Goal: Task Accomplishment & Management: Manage account settings

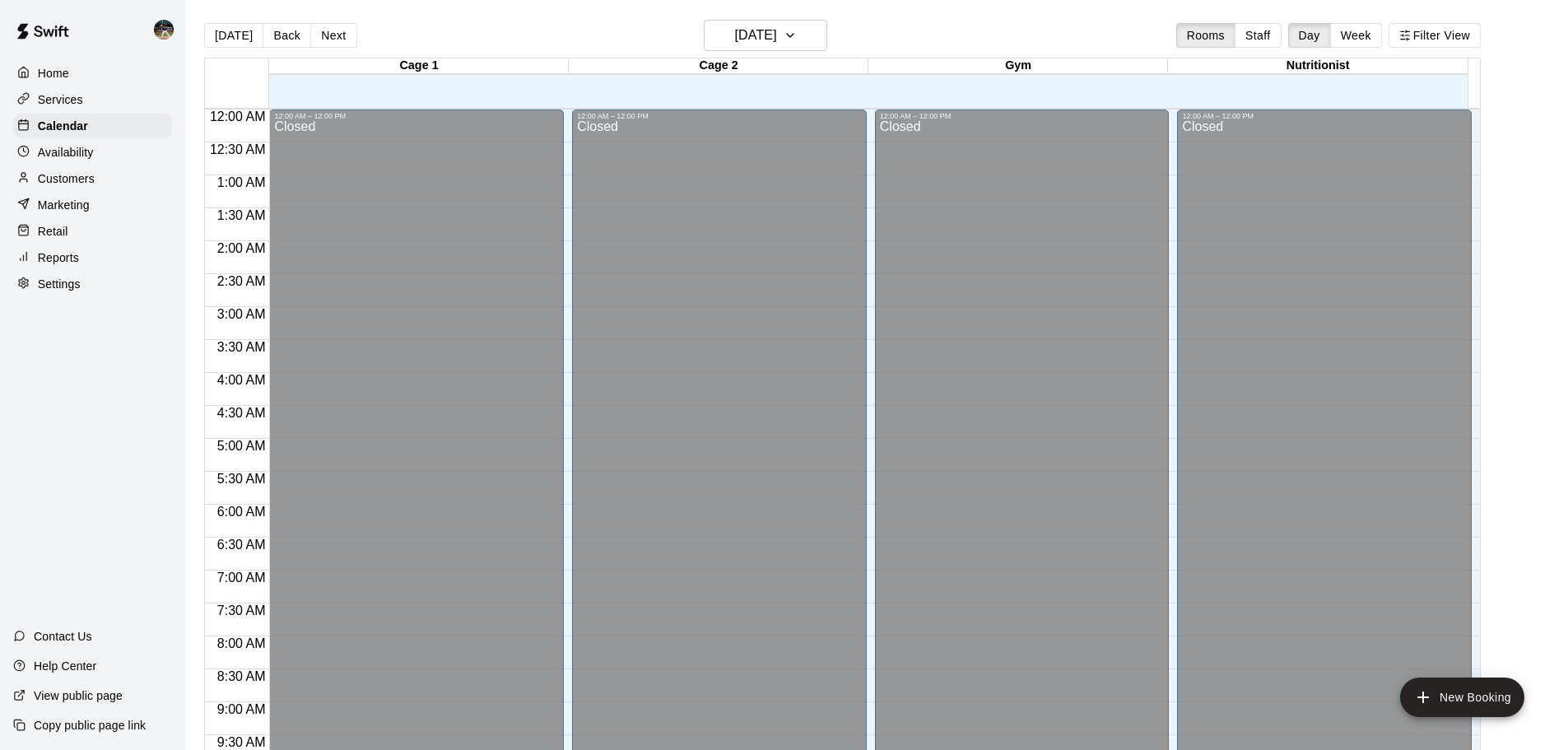
scroll to position [873, 0]
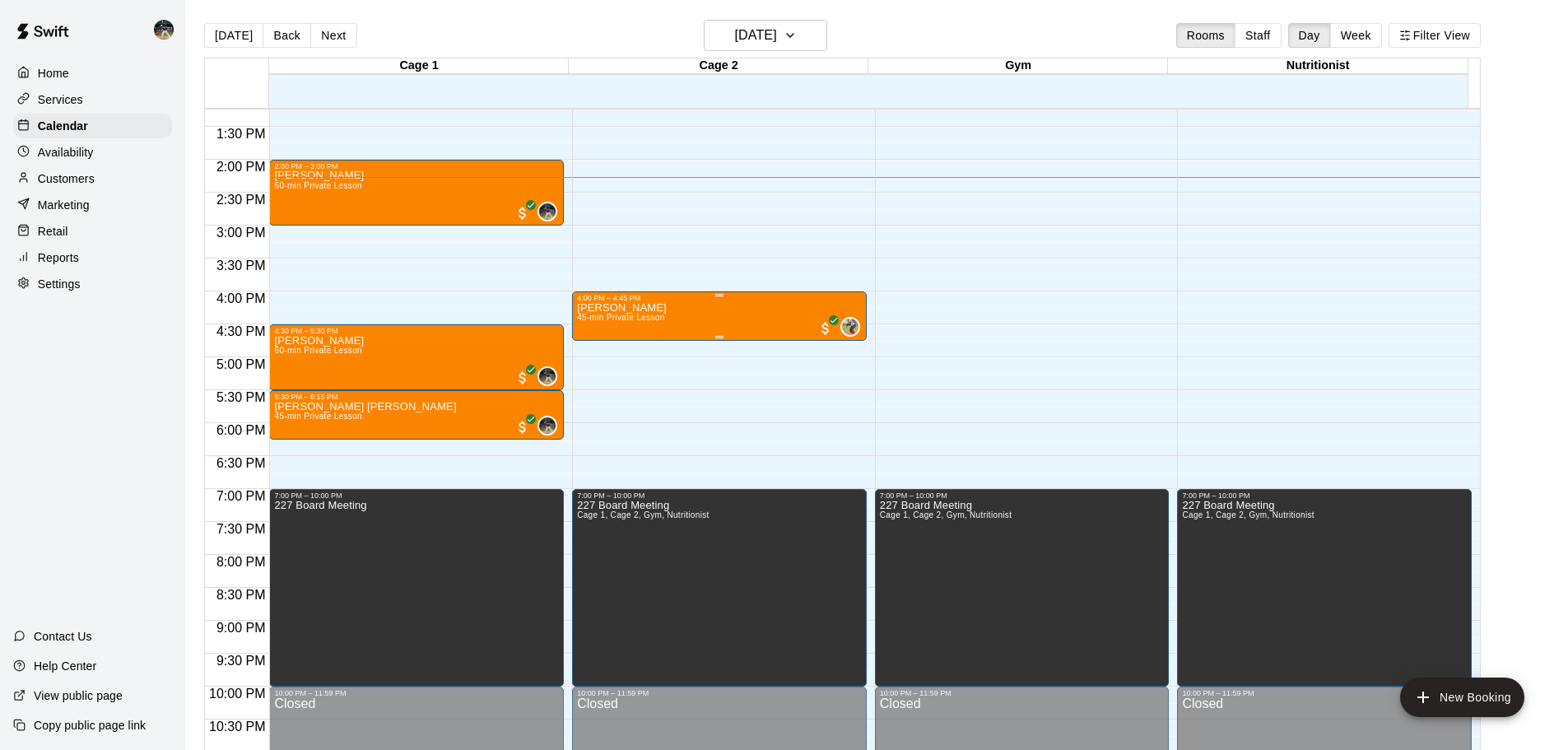
click at [636, 308] on p "[PERSON_NAME]" at bounding box center [622, 308] width 90 height 0
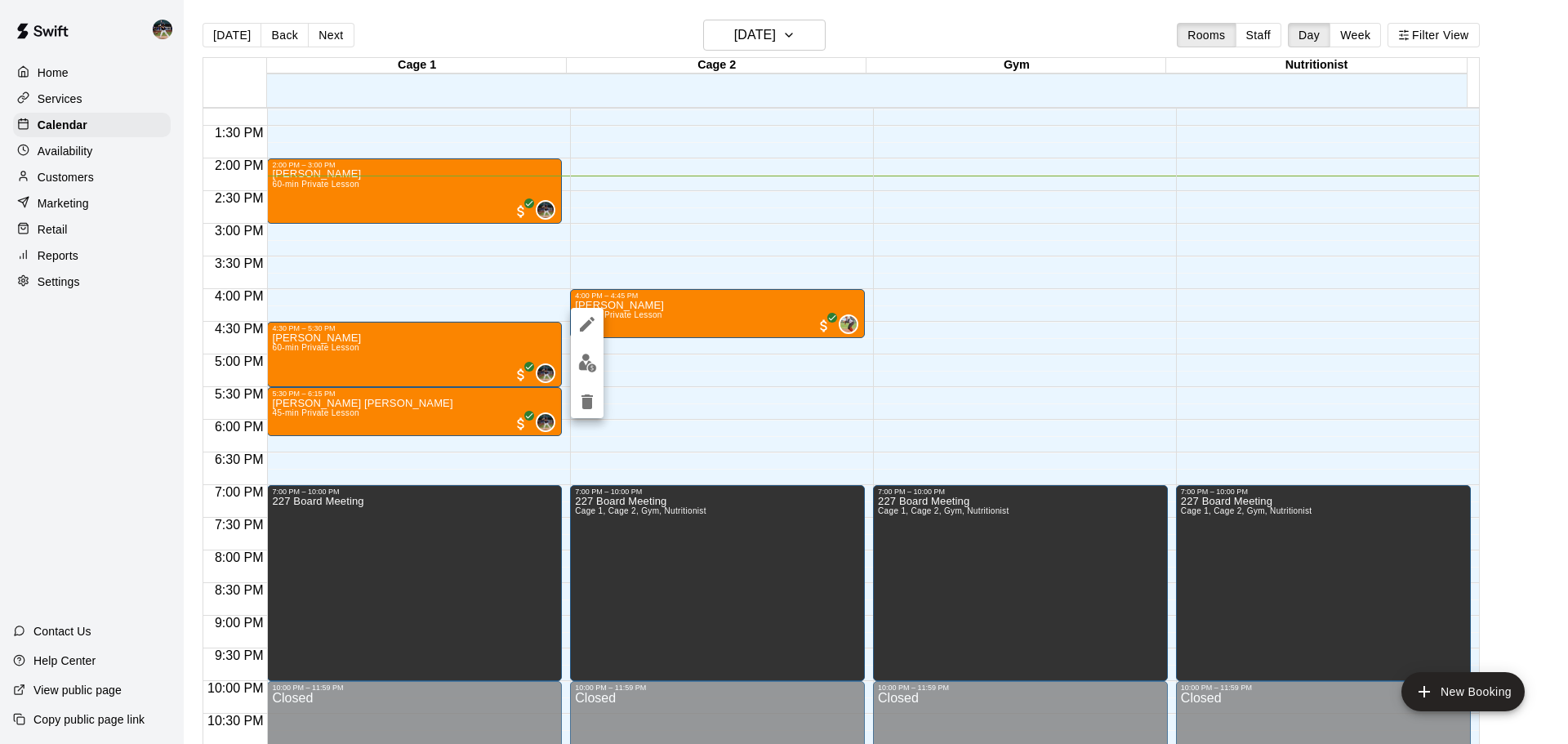
click at [595, 362] on img "edit" at bounding box center [588, 363] width 19 height 19
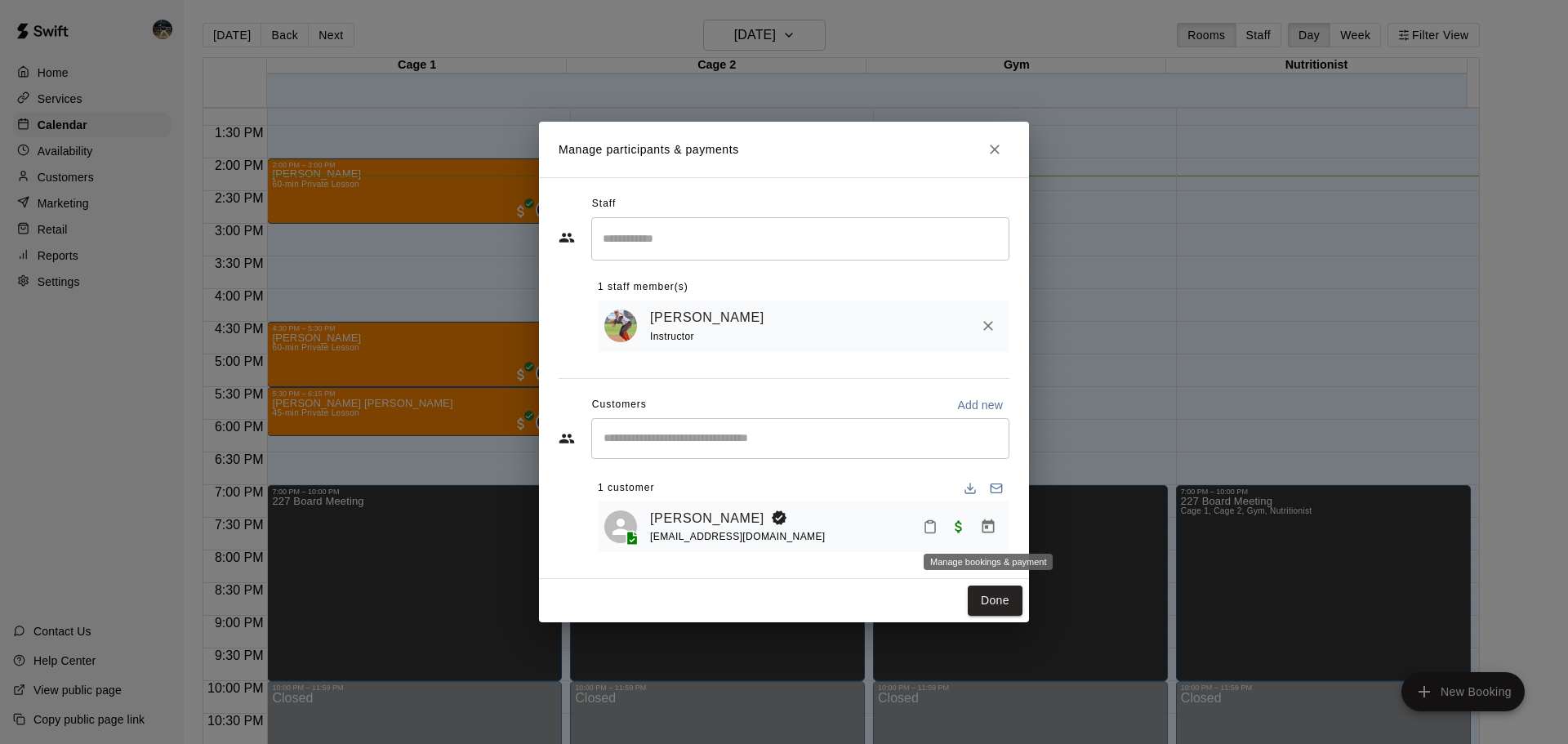
click at [989, 533] on icon "Manage bookings & payment" at bounding box center [989, 527] width 16 height 16
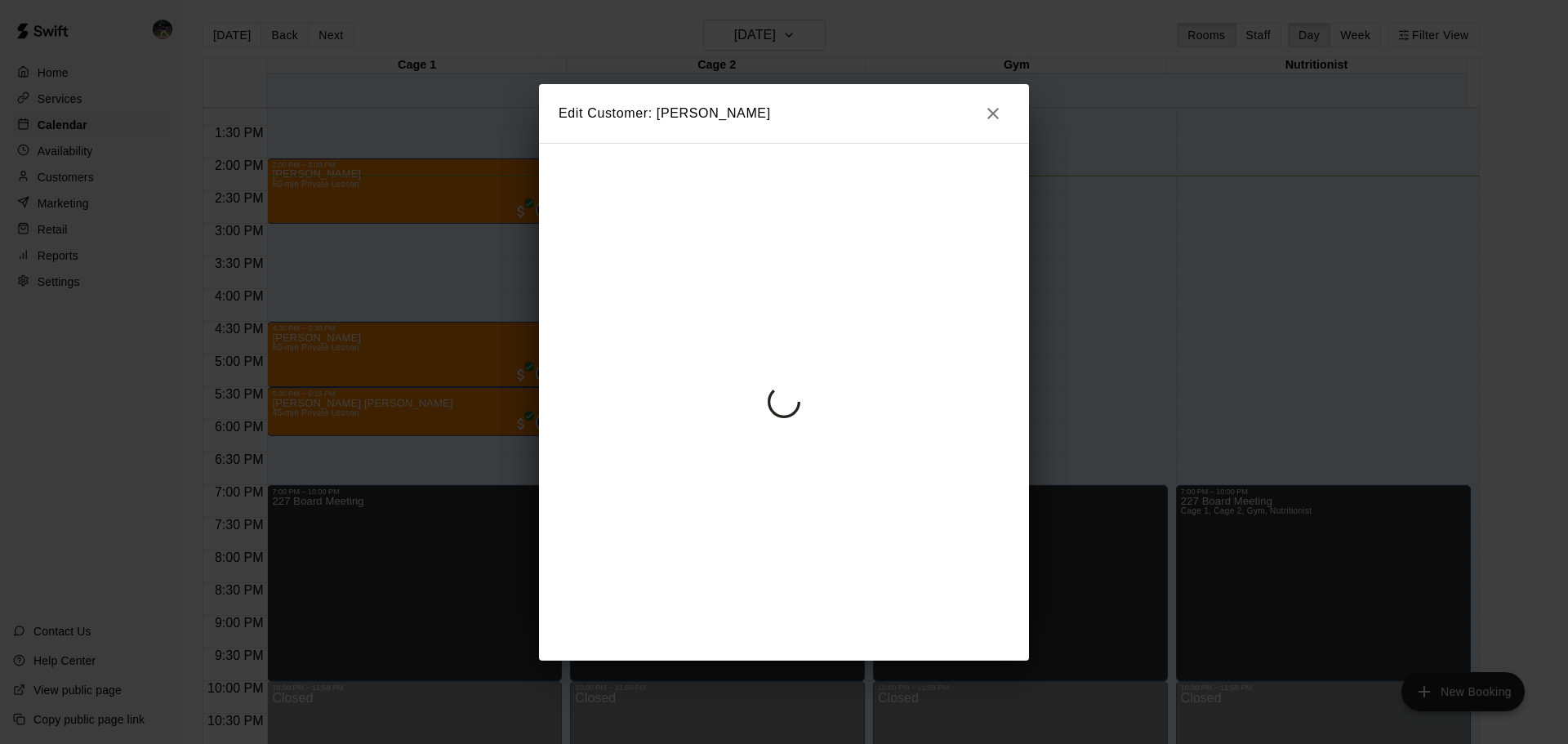
click at [990, 109] on icon "button" at bounding box center [993, 113] width 20 height 20
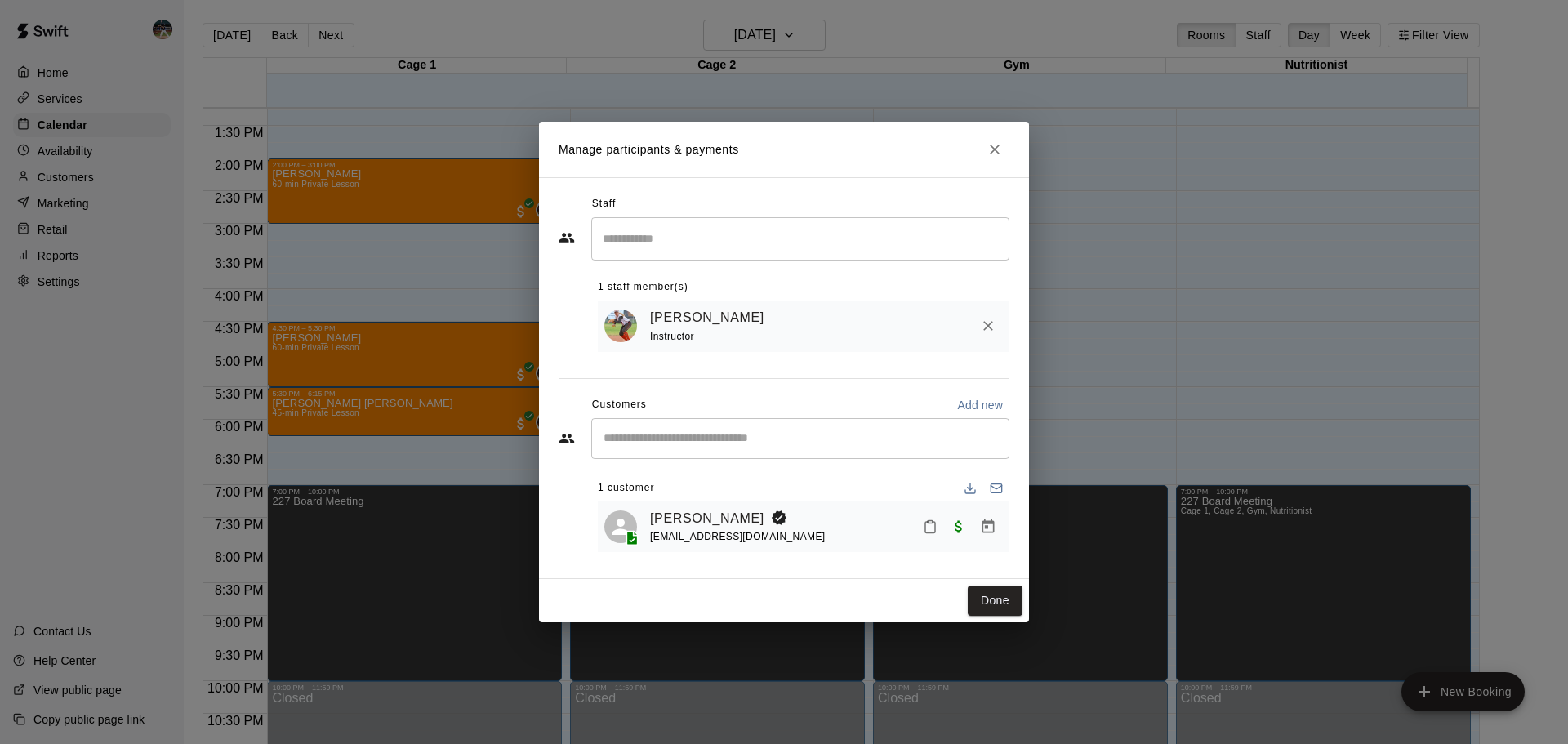
click at [991, 138] on button "Close" at bounding box center [995, 150] width 29 height 29
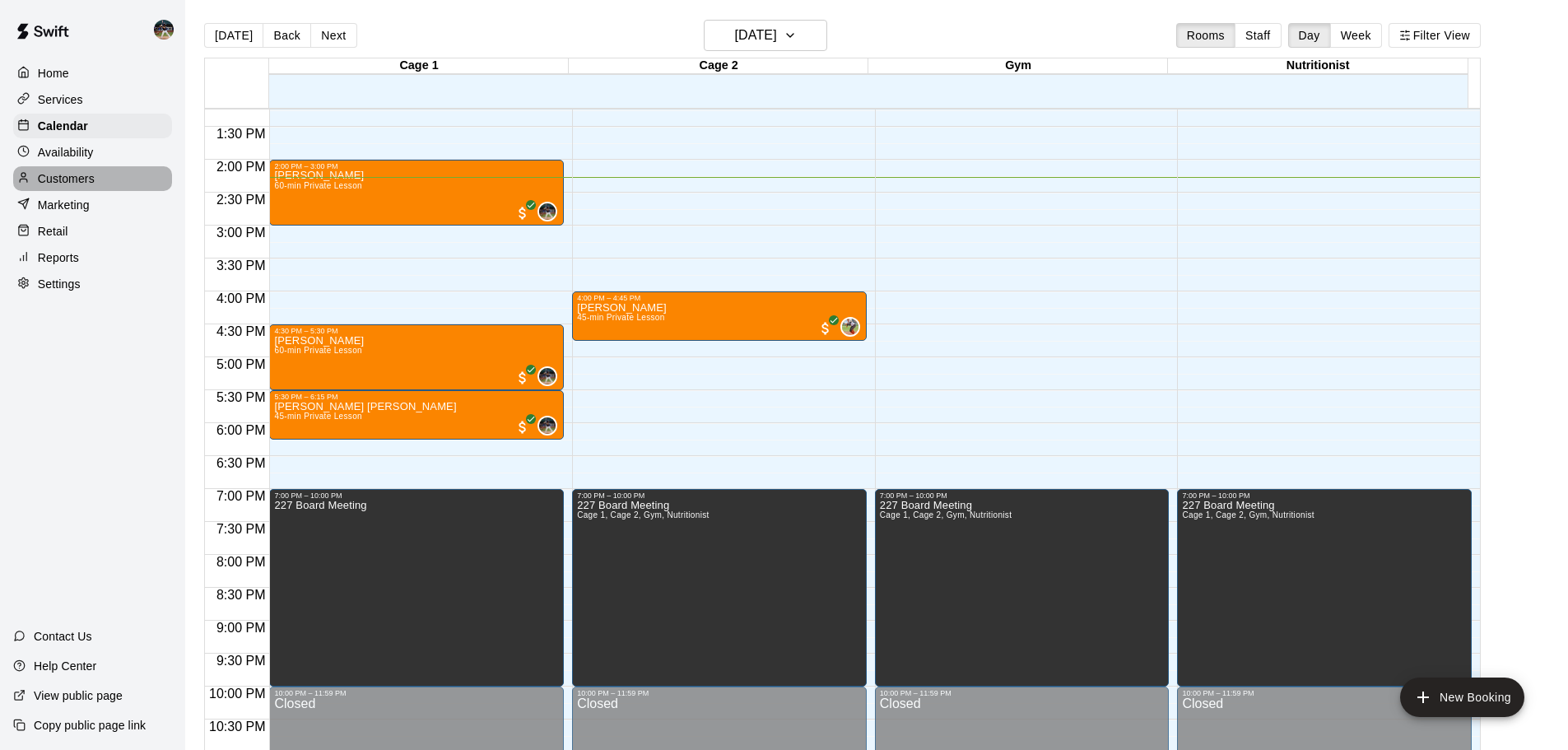
click at [101, 177] on div "Customers" at bounding box center [92, 178] width 159 height 25
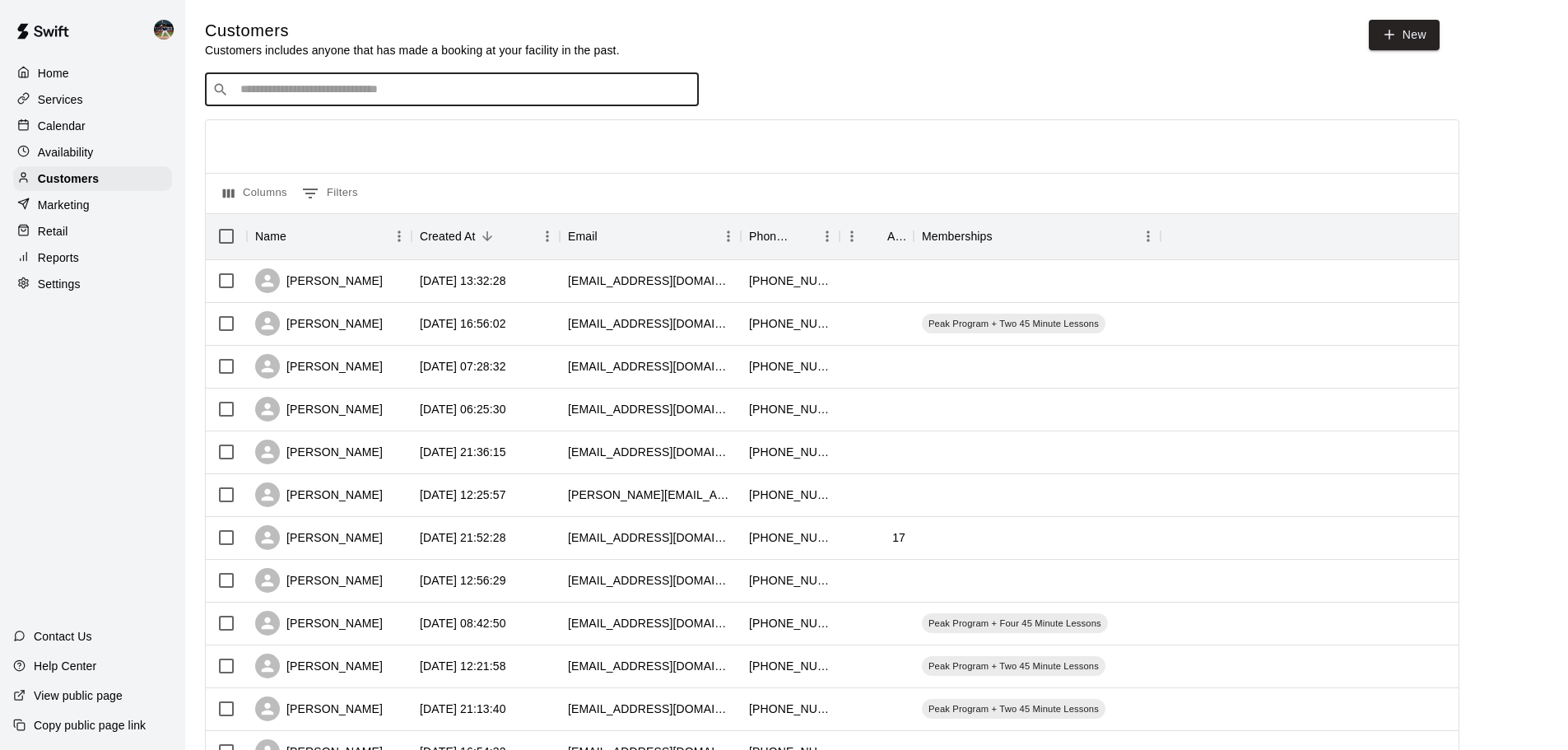
click at [426, 92] on input "Search customers by name or email" at bounding box center [464, 90] width 456 height 16
type input "******"
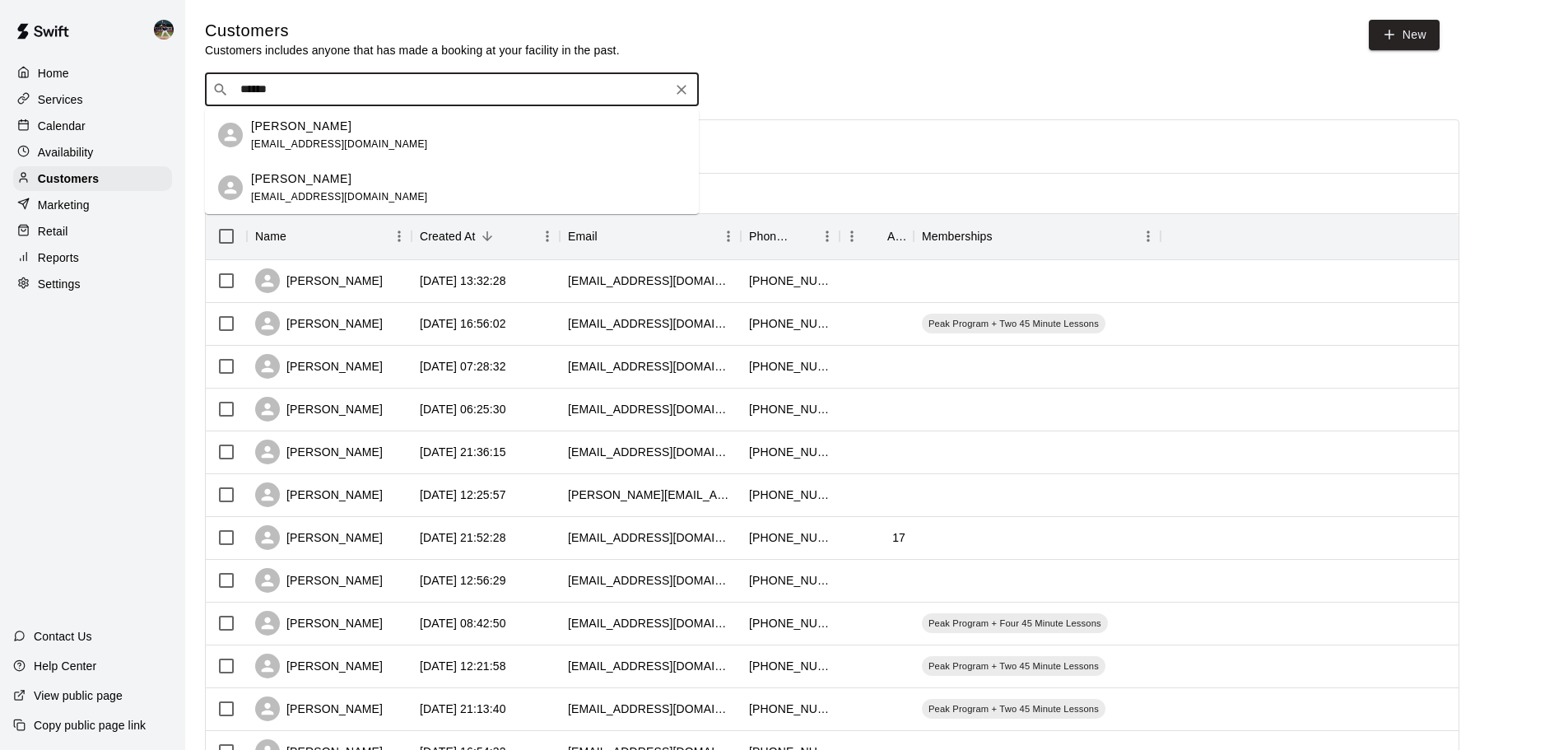
click at [372, 144] on span "[EMAIL_ADDRESS][DOMAIN_NAME]" at bounding box center [340, 144] width 177 height 12
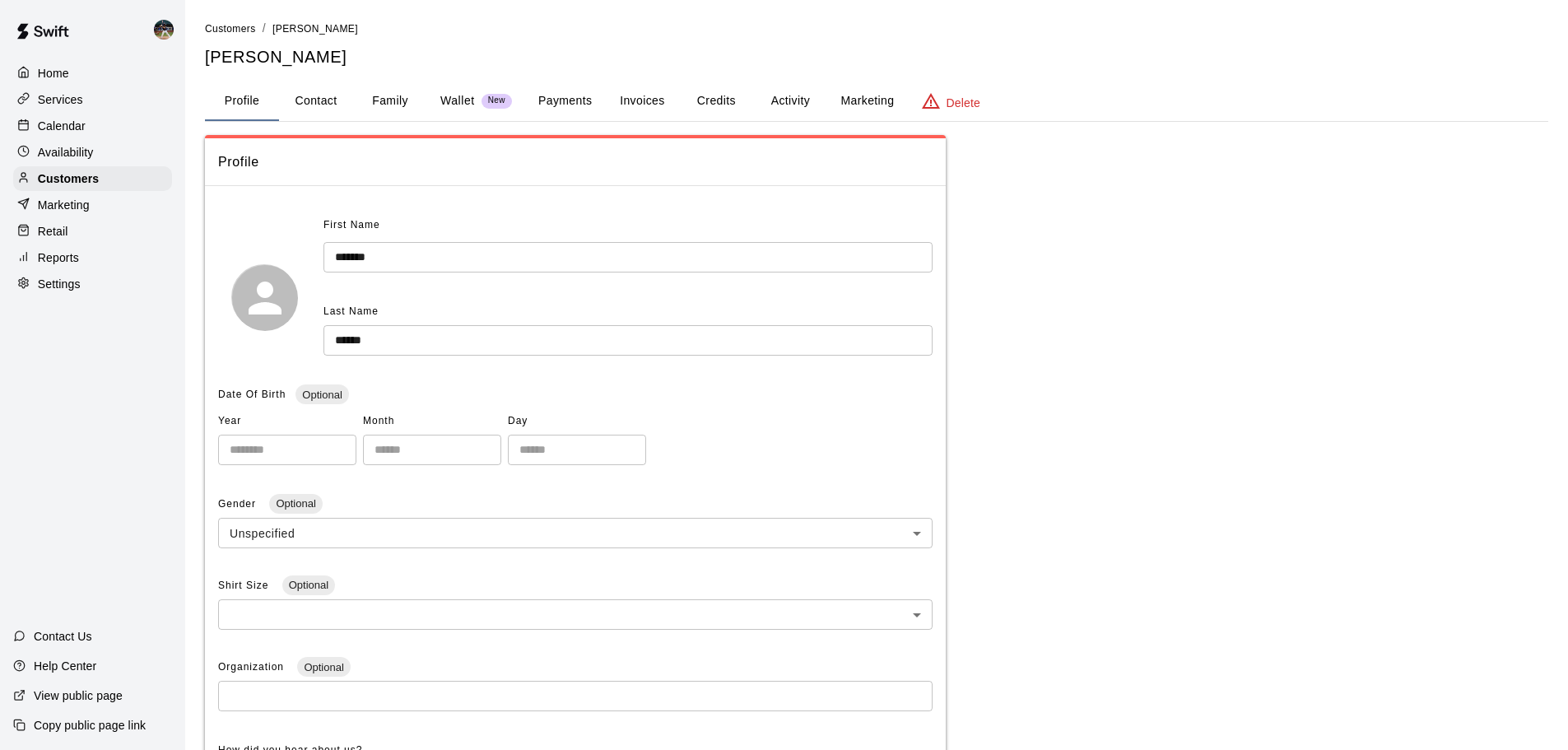
click at [796, 101] on button "Activity" at bounding box center [790, 101] width 74 height 39
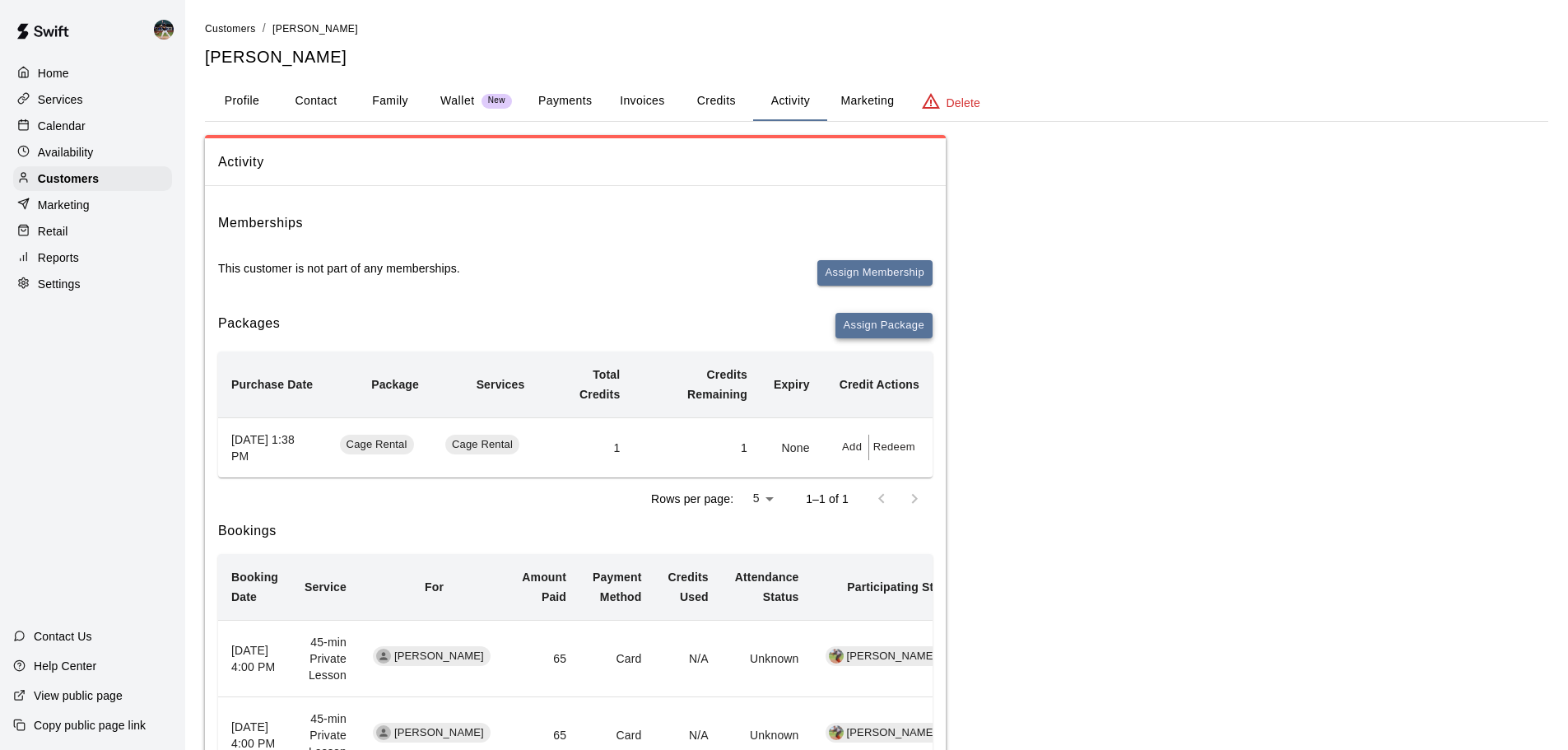
click at [879, 327] on button "Assign Package" at bounding box center [884, 326] width 97 height 26
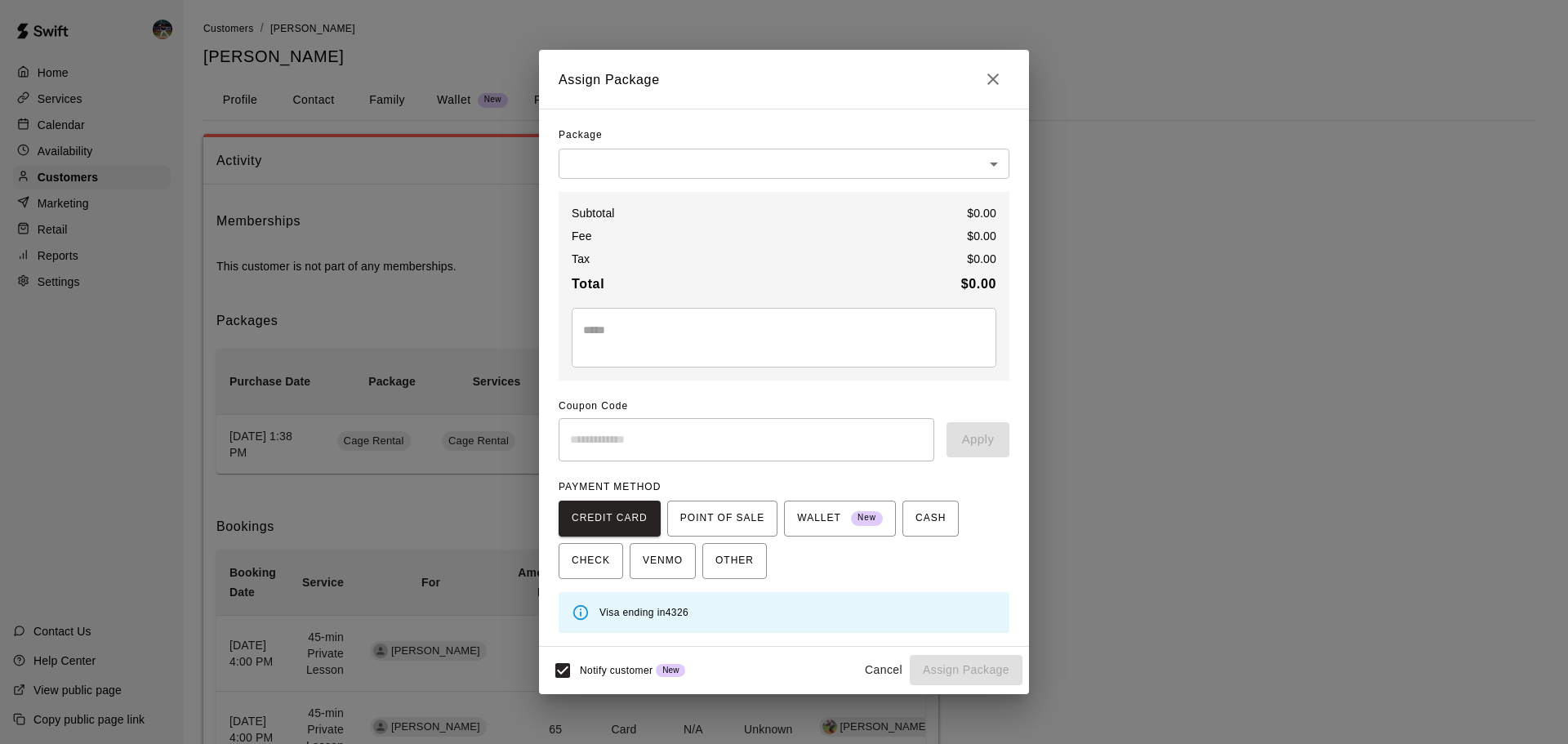
click at [753, 171] on body "Home Services Calendar Availability Customers Marketing Retail Reports Settings…" at bounding box center [784, 612] width 1568 height 1226
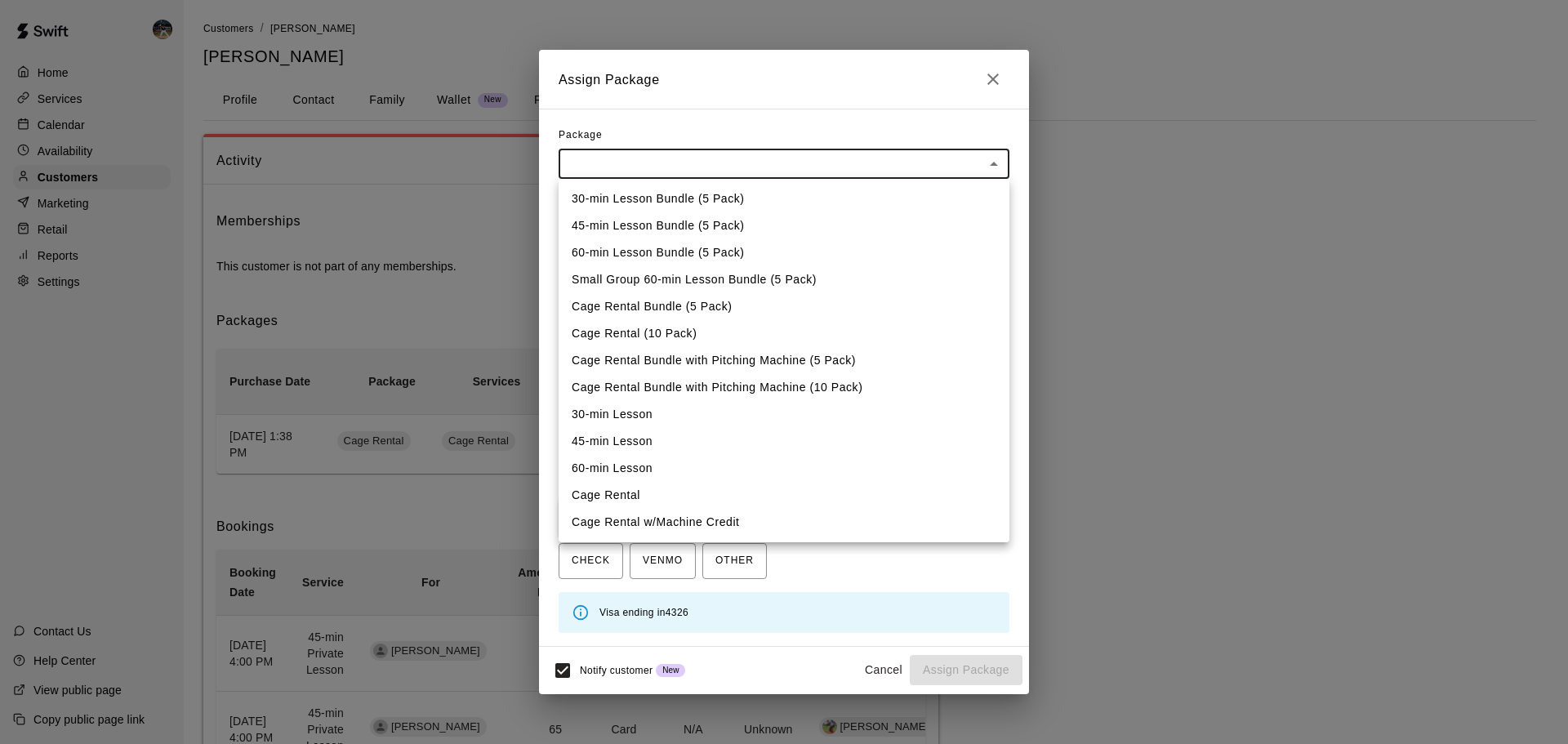
click at [696, 446] on li "45-min Lesson" at bounding box center [784, 442] width 451 height 27
type input "**********"
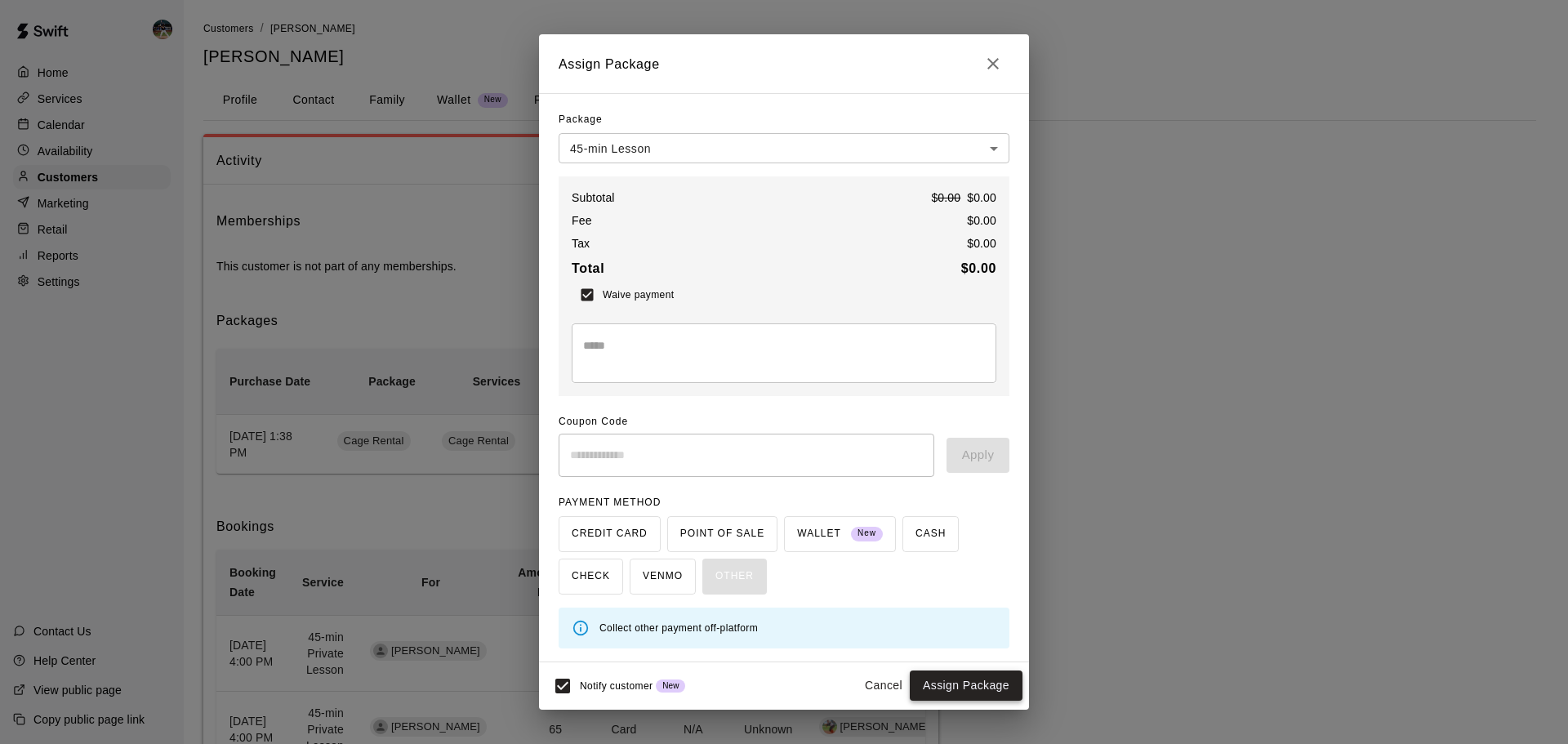
click at [959, 685] on button "Assign Package" at bounding box center [966, 685] width 112 height 30
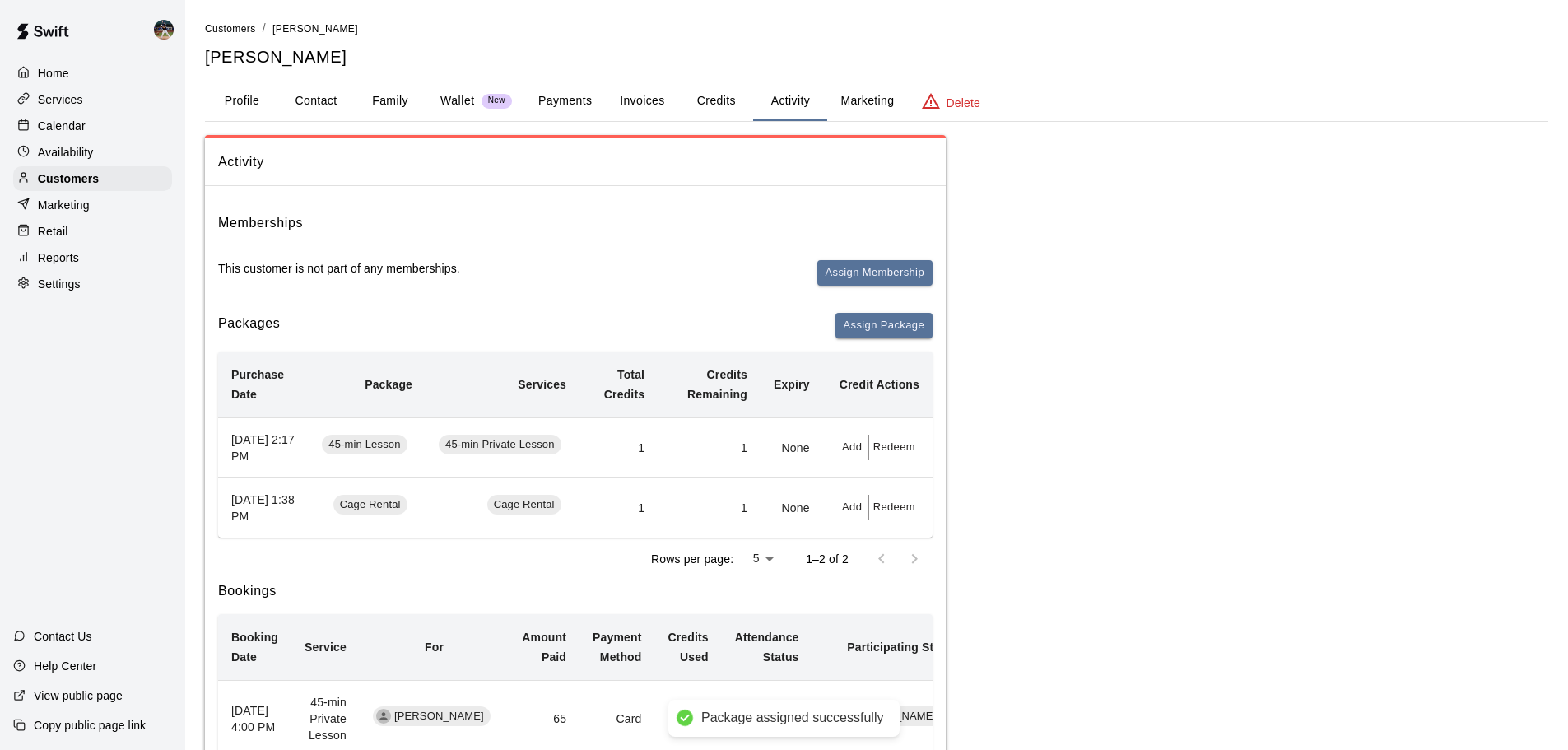
click at [90, 131] on div "Calendar" at bounding box center [92, 125] width 159 height 25
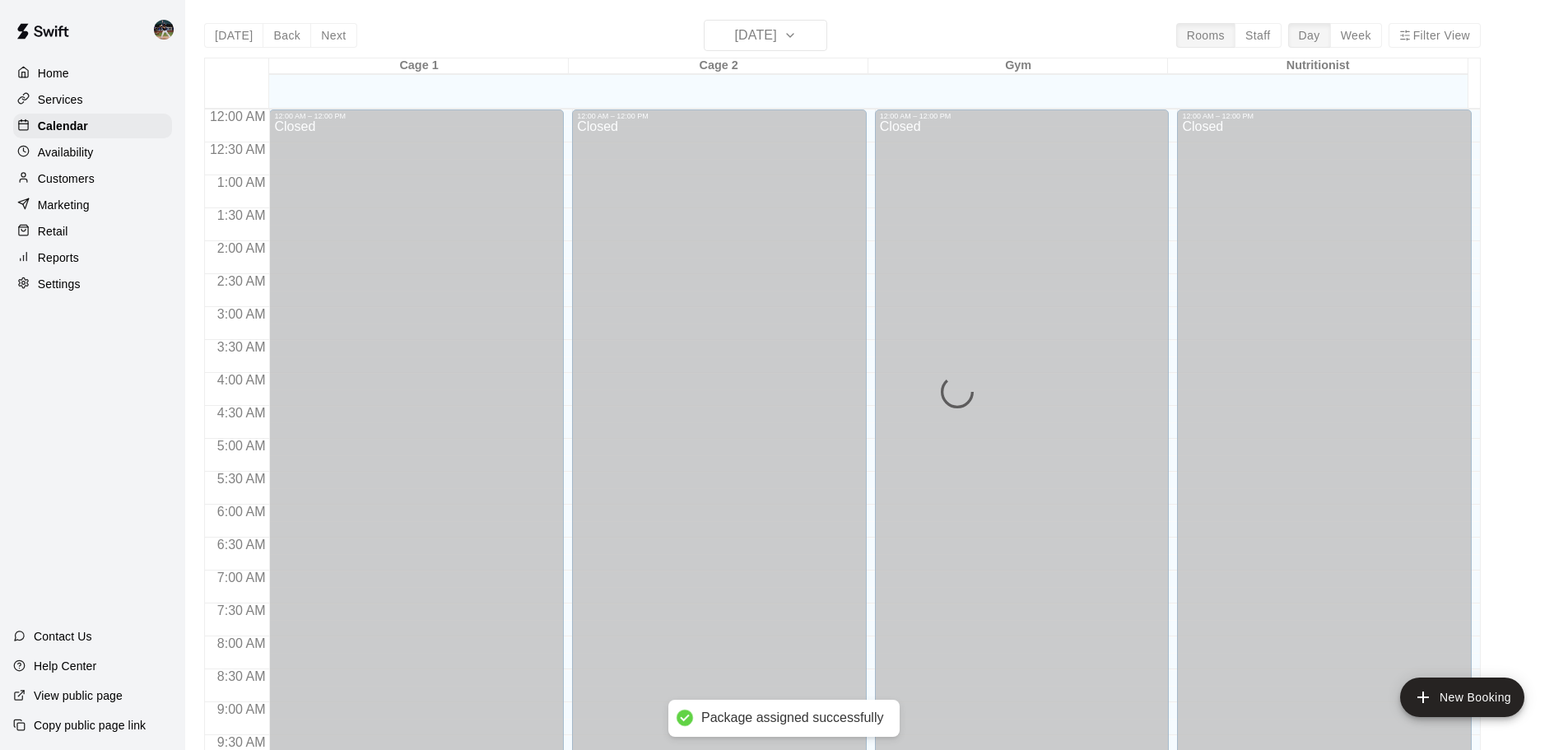
scroll to position [873, 0]
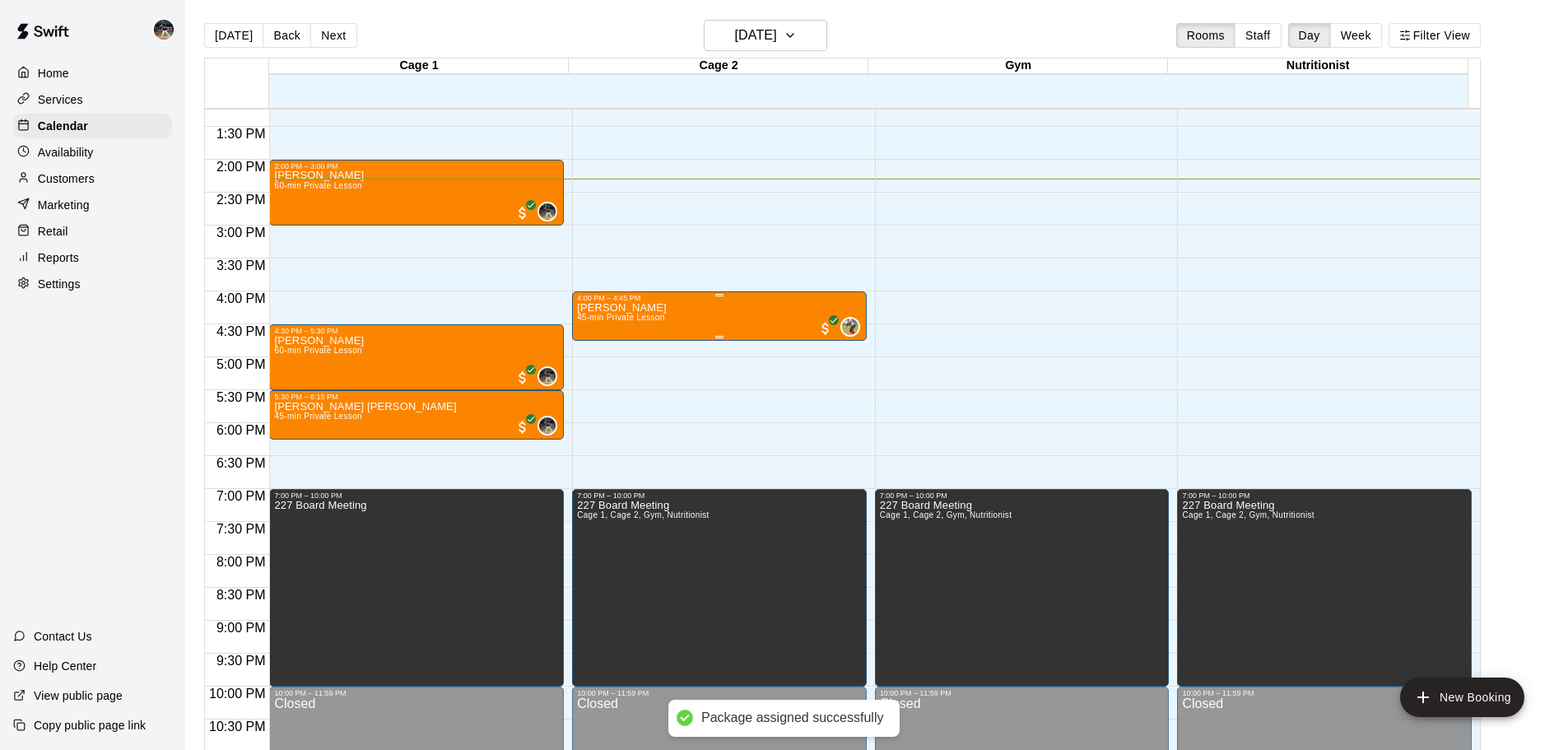
click at [667, 329] on div "[PERSON_NAME] 45-min Private Lesson 0" at bounding box center [720, 677] width 285 height 750
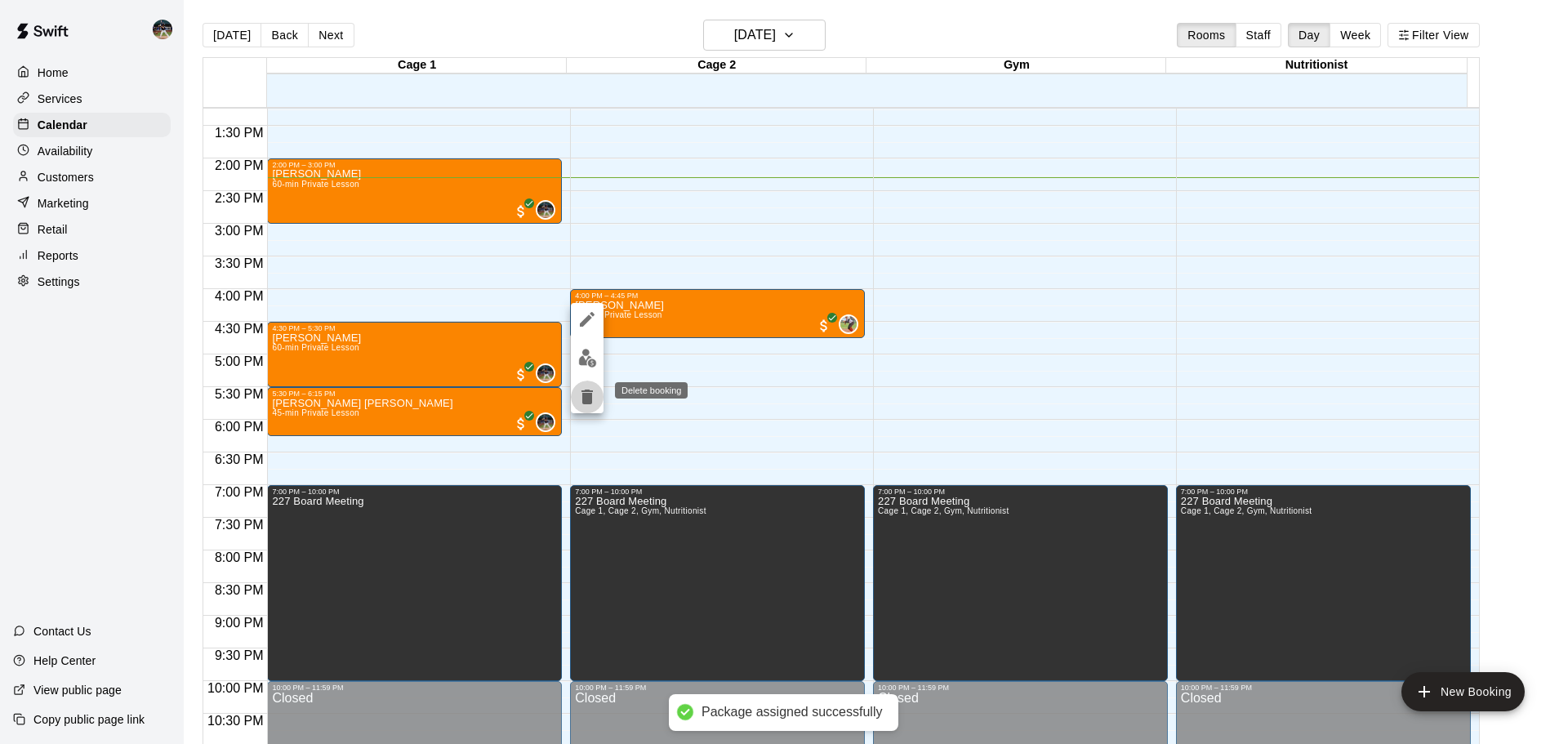
click at [589, 404] on icon "delete" at bounding box center [587, 397] width 12 height 15
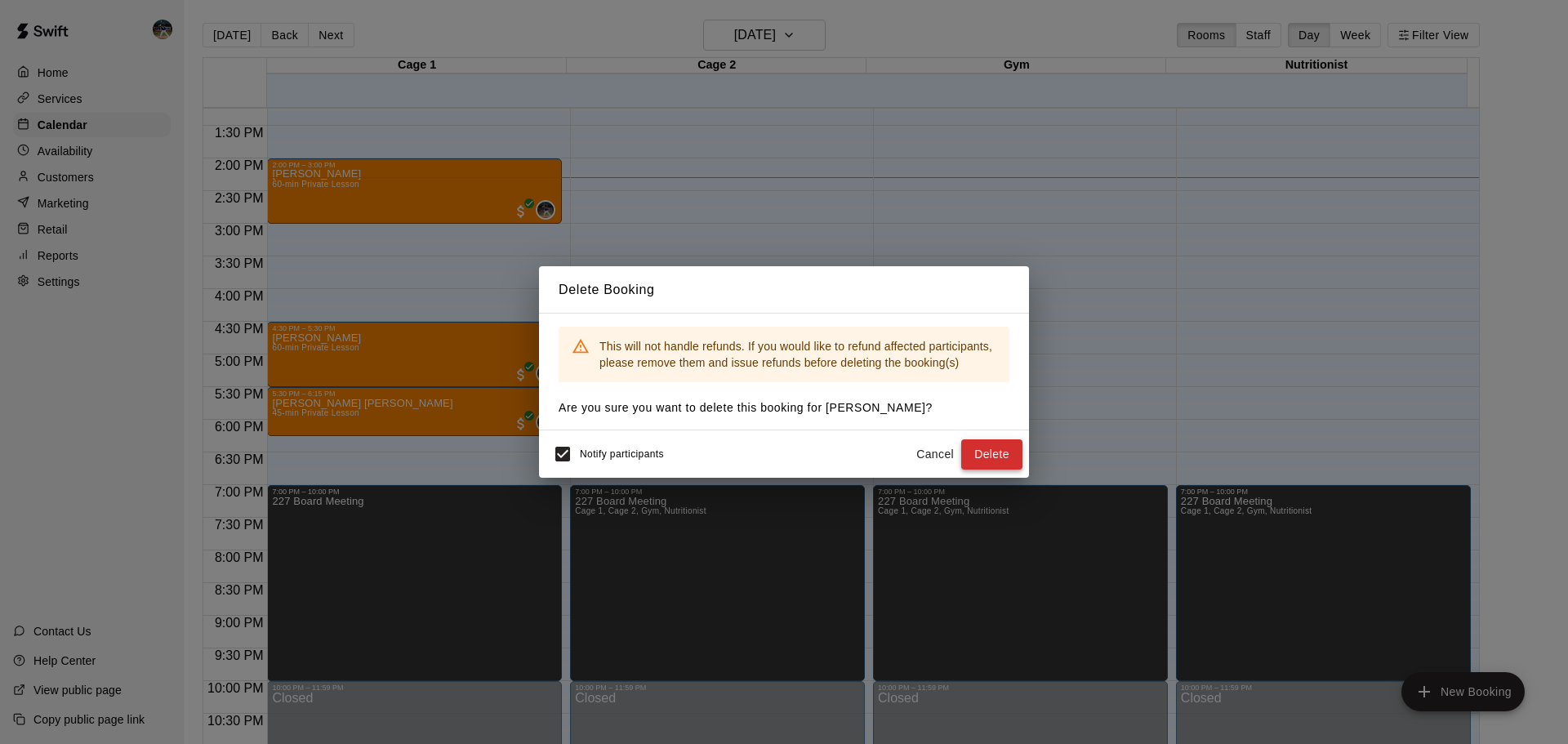
click at [997, 450] on button "Delete" at bounding box center [992, 454] width 62 height 30
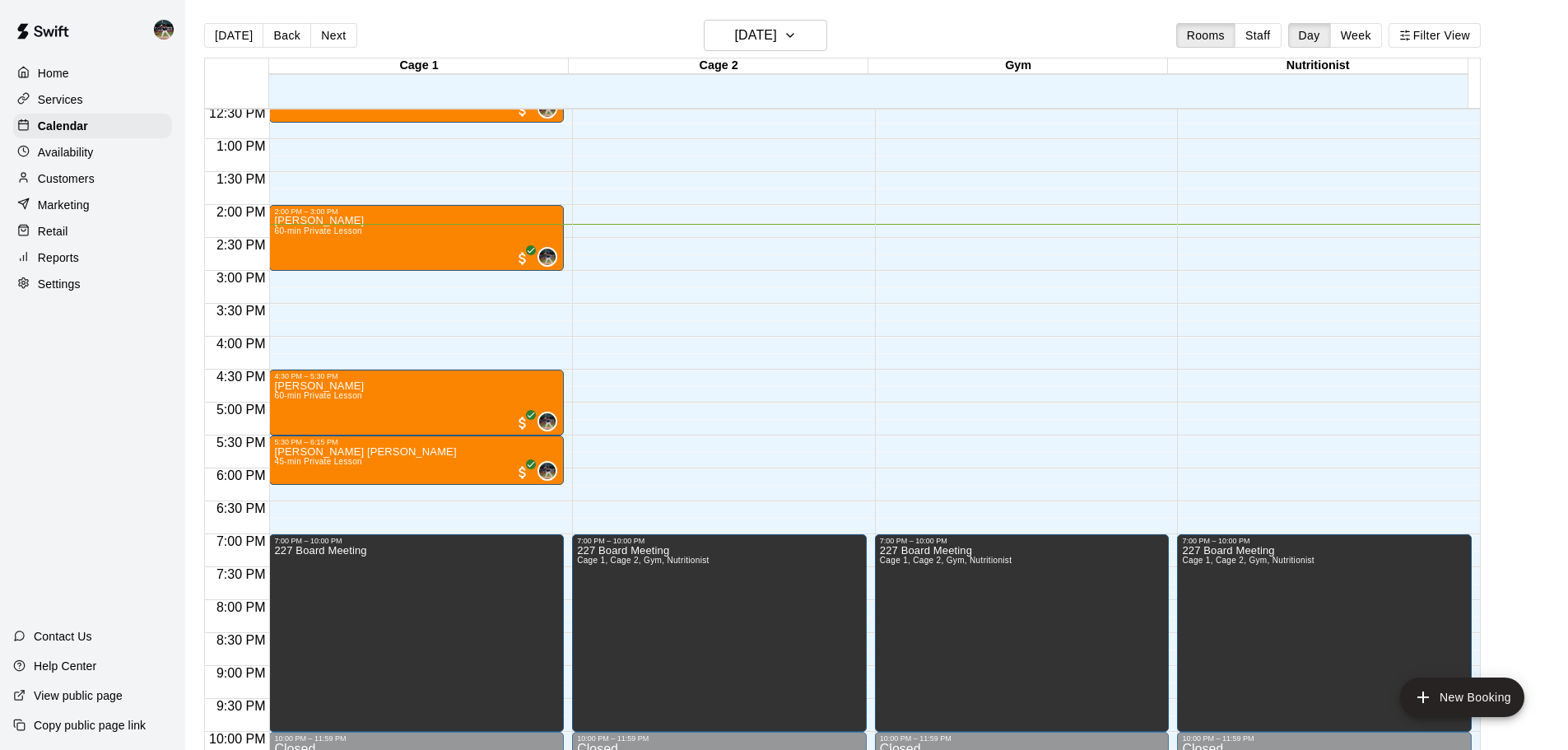
scroll to position [790, 0]
